Goal: Register for event/course

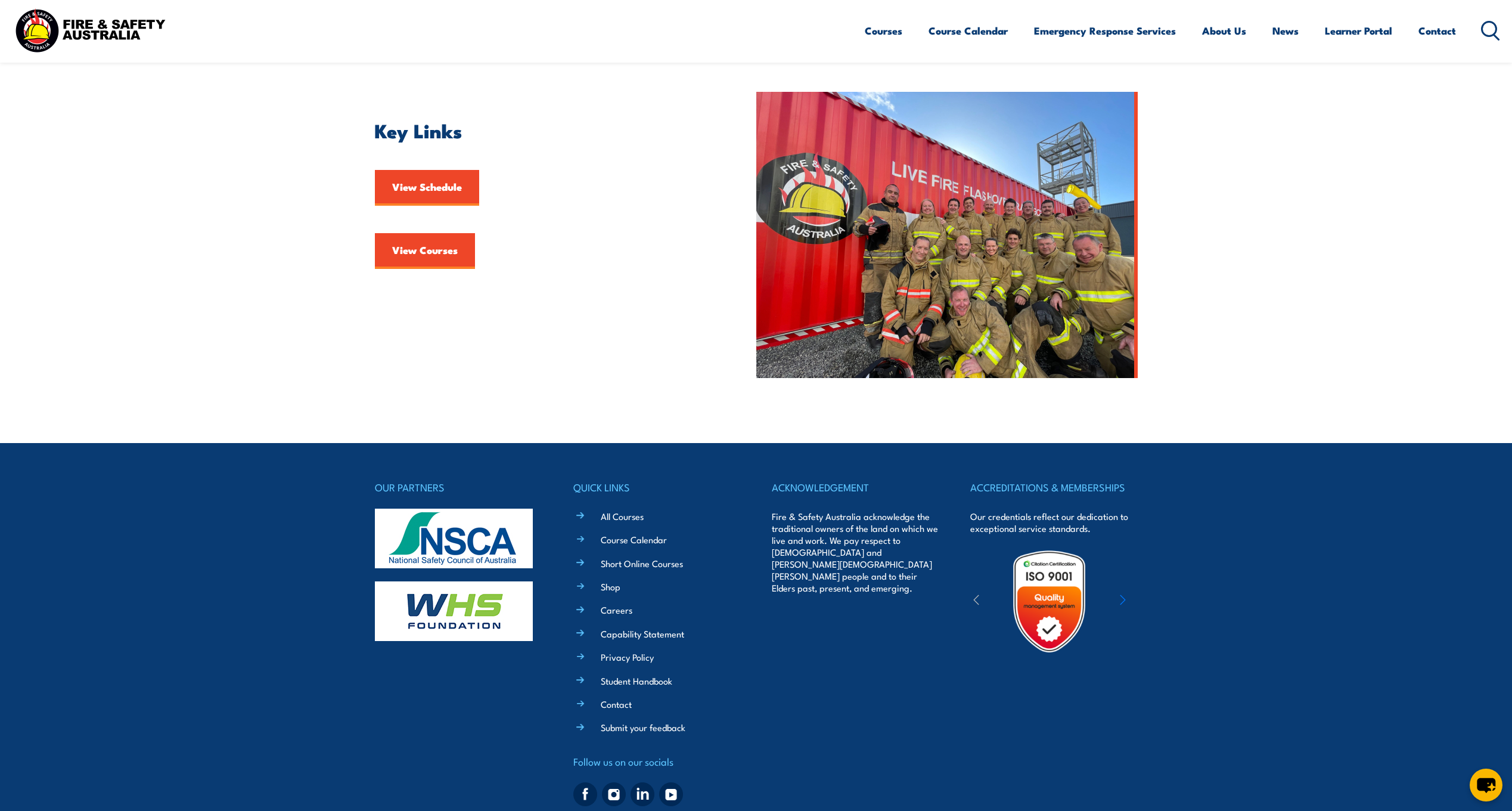
scroll to position [334, 0]
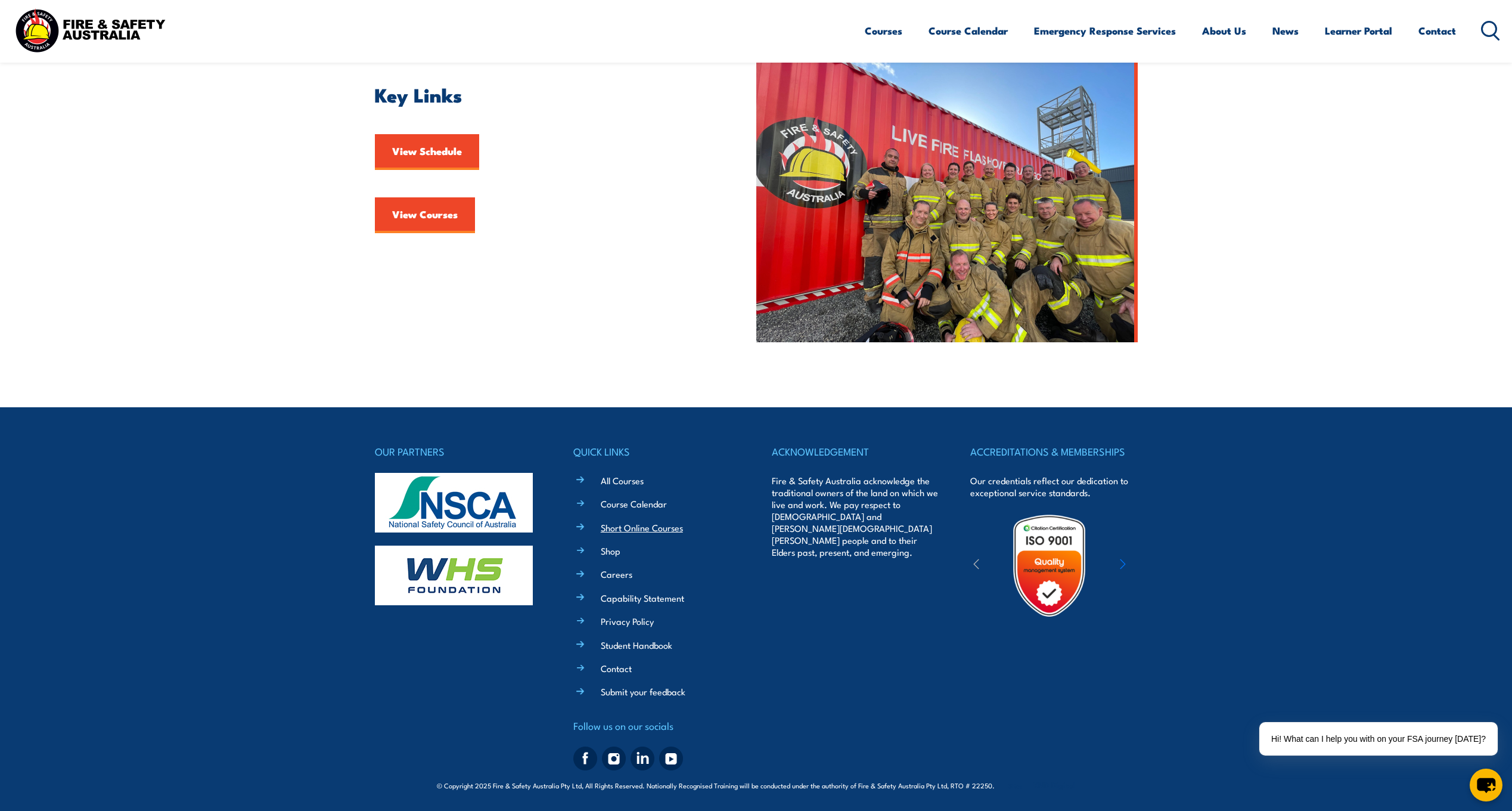
click at [619, 529] on link "Short Online Courses" at bounding box center [642, 528] width 82 height 12
click at [618, 486] on link "All Courses" at bounding box center [622, 480] width 43 height 12
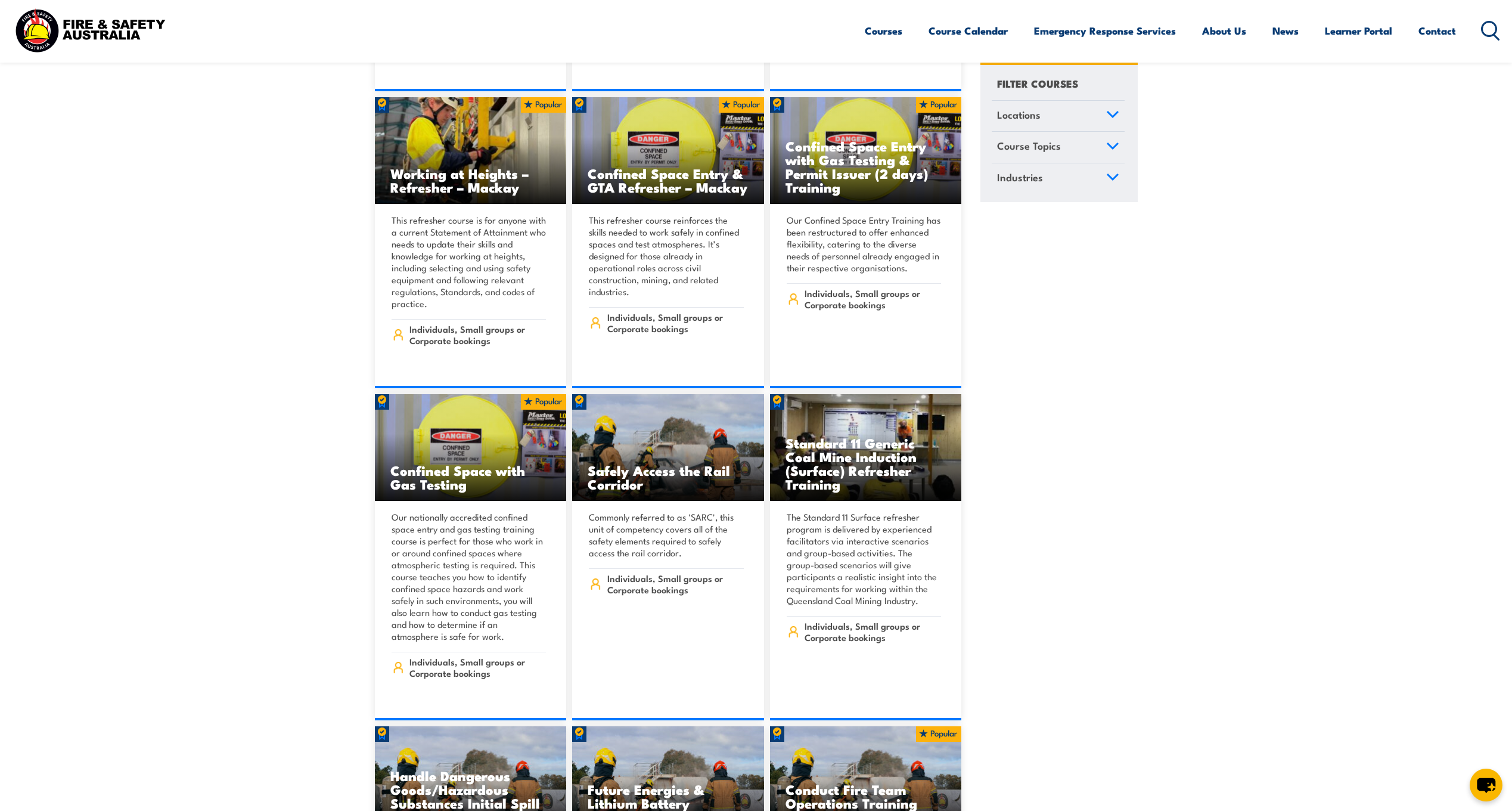
scroll to position [2147, 0]
